Goal: Task Accomplishment & Management: Manage account settings

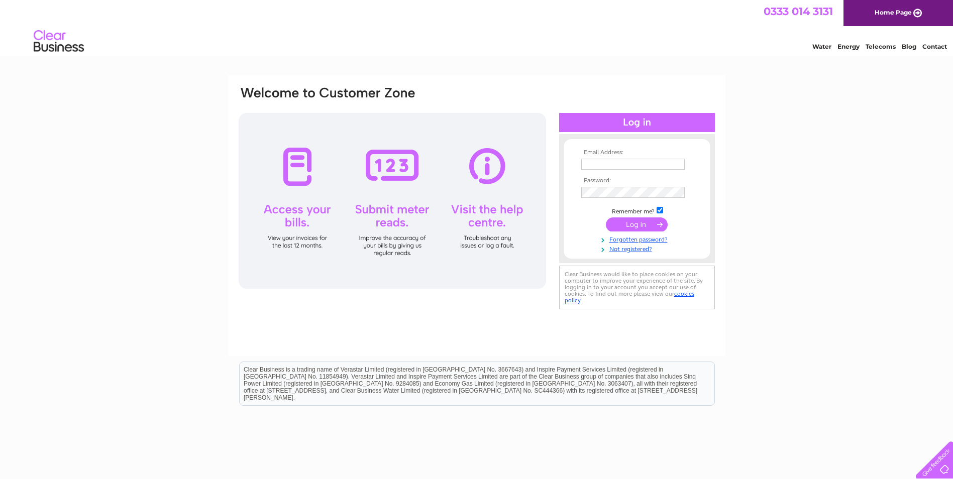
click at [614, 159] on input "text" at bounding box center [632, 164] width 103 height 11
type input "kayleigh.forster@armouredge.com"
click at [606, 218] on input "submit" at bounding box center [637, 225] width 62 height 14
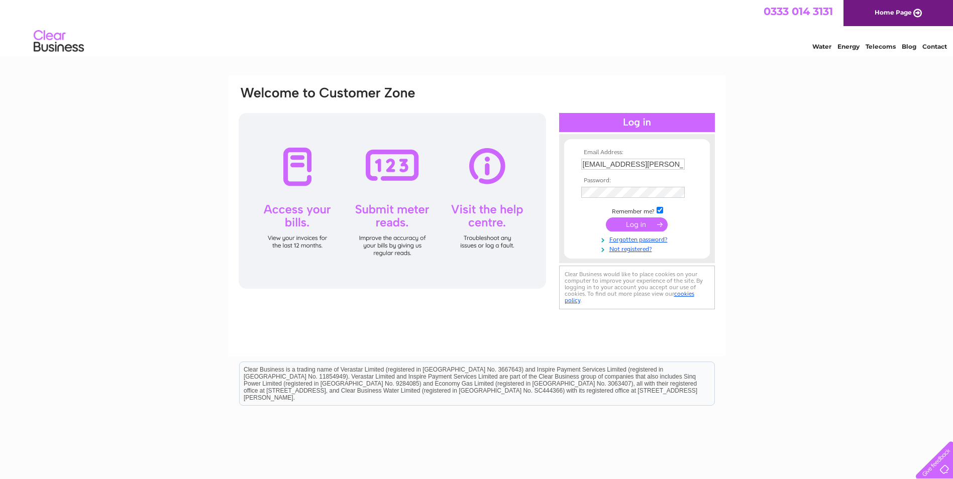
click at [652, 225] on input "submit" at bounding box center [637, 224] width 62 height 14
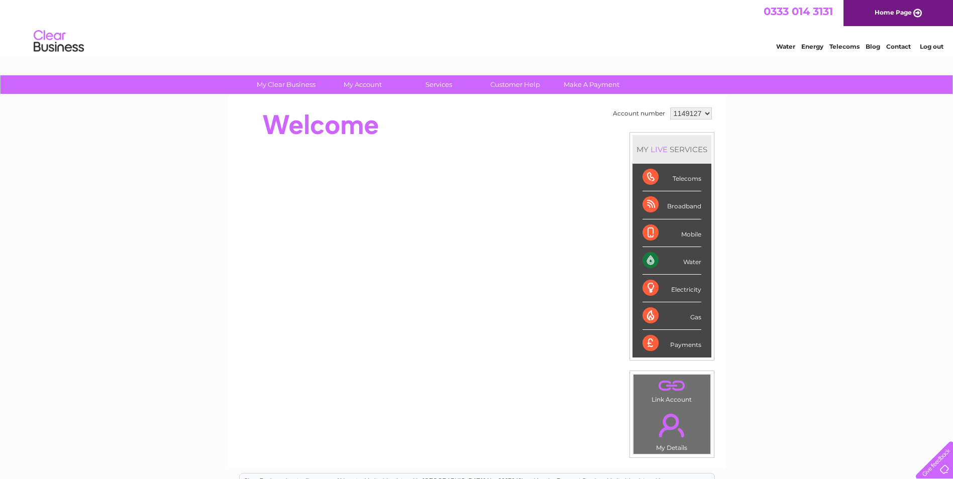
click at [804, 194] on div "My Clear Business Login Details My Details My Preferences Link Account My Accou…" at bounding box center [476, 357] width 953 height 565
click at [781, 159] on div "My Clear Business Login Details My Details My Preferences Link Account My Accou…" at bounding box center [476, 357] width 953 height 565
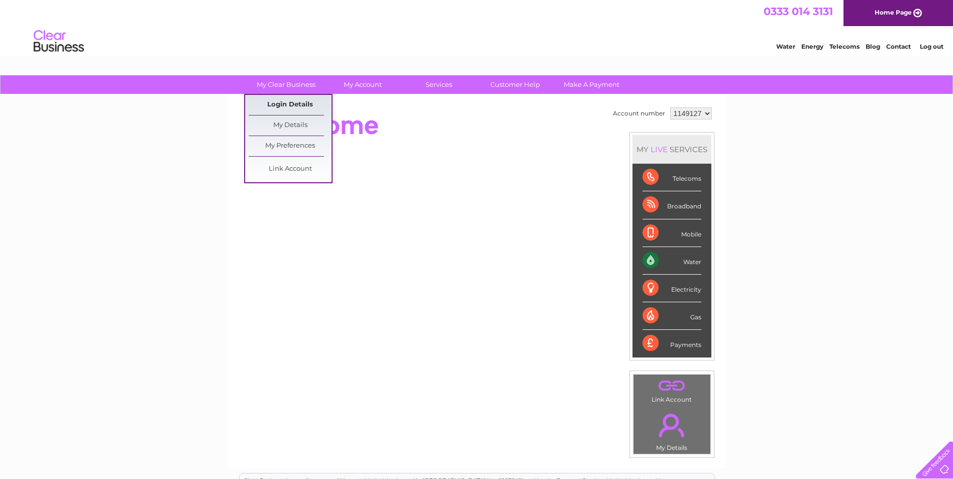
click at [295, 105] on link "Login Details" at bounding box center [290, 105] width 83 height 20
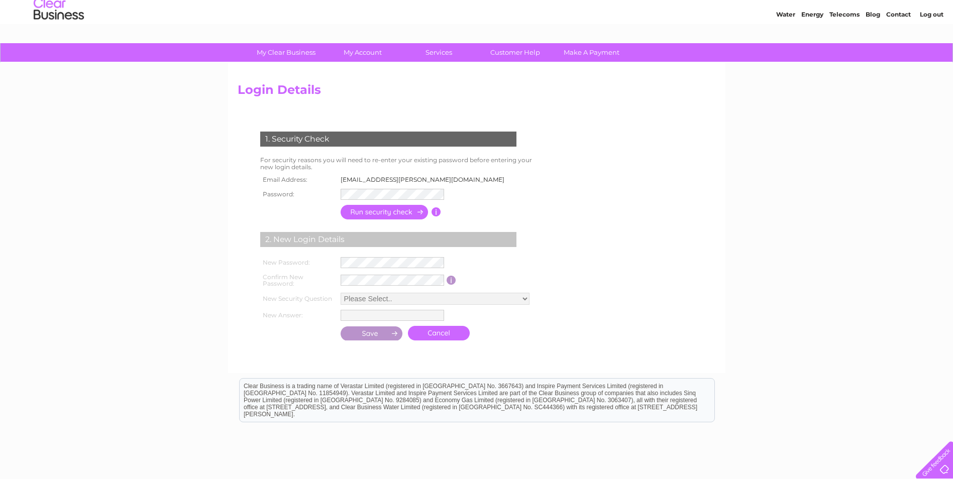
scroll to position [50, 0]
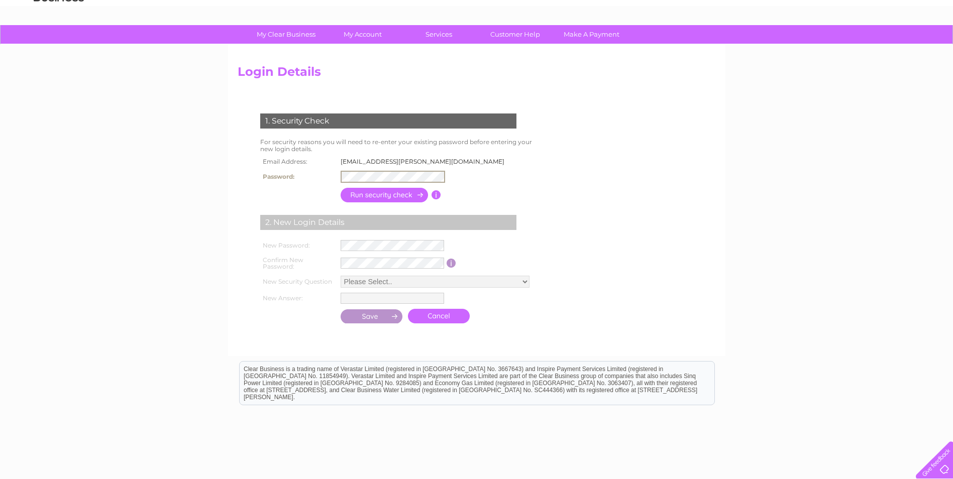
click at [693, 168] on form "1. Security Check For security reasons you will need to re-enter your existing …" at bounding box center [477, 219] width 478 height 253
click at [396, 197] on input "button" at bounding box center [385, 194] width 88 height 15
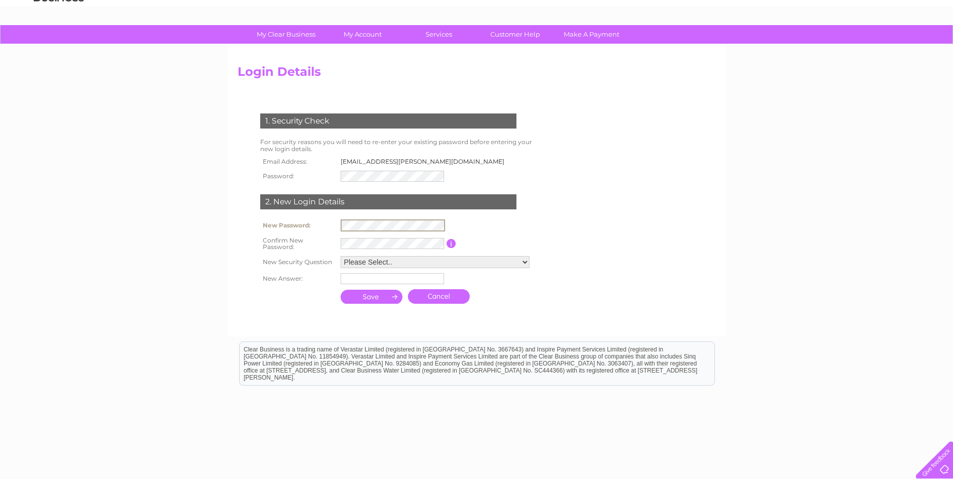
click at [273, 206] on div "1. Security Check For security reasons you will need to re-enter your existing …" at bounding box center [390, 204] width 305 height 203
click at [579, 221] on form "1. Security Check For security reasons you will need to re-enter your existing …" at bounding box center [477, 209] width 478 height 232
click at [464, 260] on select "Please Select.. In what town or city was your first job? In what town or city d…" at bounding box center [435, 261] width 189 height 12
select select "2"
click at [341, 256] on select "Please Select.. In what town or city was your first job? In what town or city d…" at bounding box center [436, 262] width 190 height 13
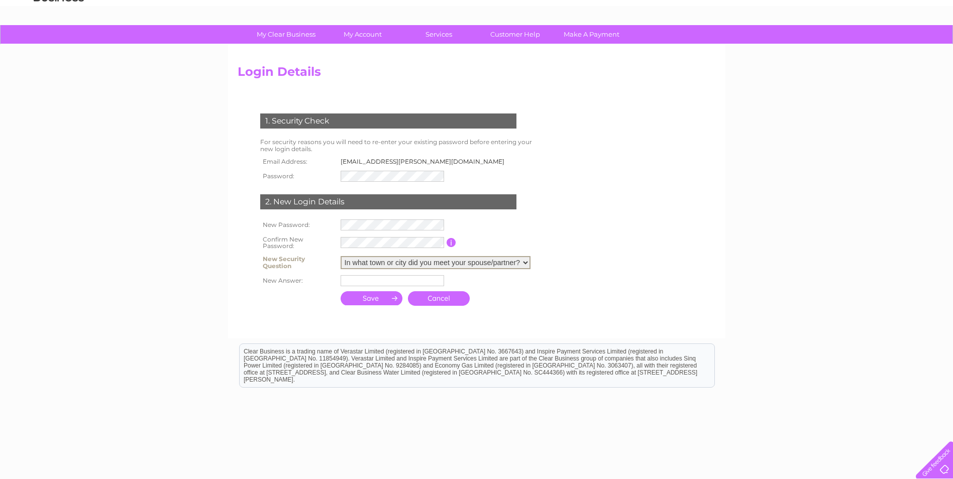
click at [379, 277] on input "text" at bounding box center [392, 280] width 103 height 11
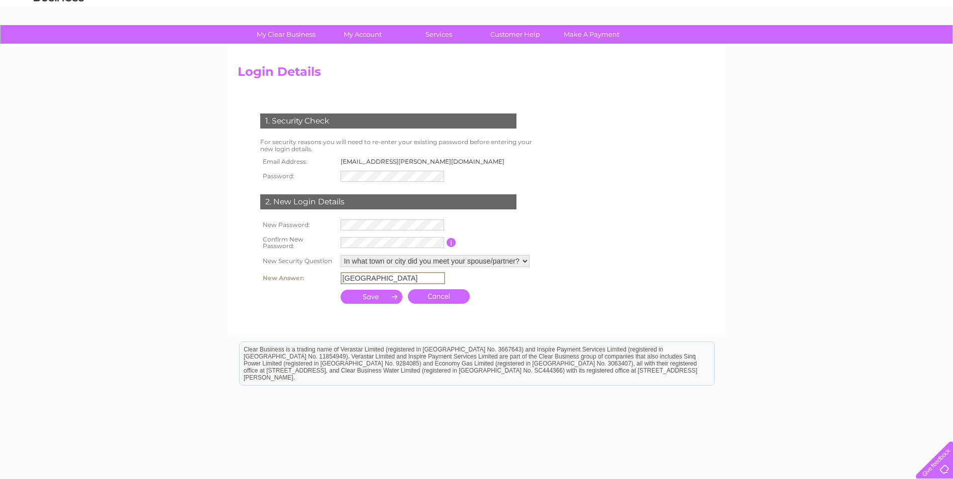
type input "Edinburgh"
click at [377, 296] on input "submit" at bounding box center [372, 296] width 62 height 14
